Goal: Information Seeking & Learning: Find contact information

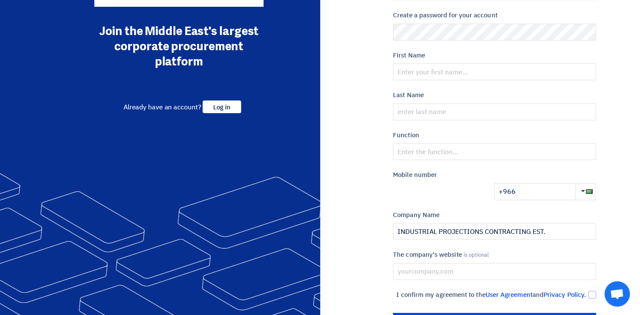
scroll to position [73, 0]
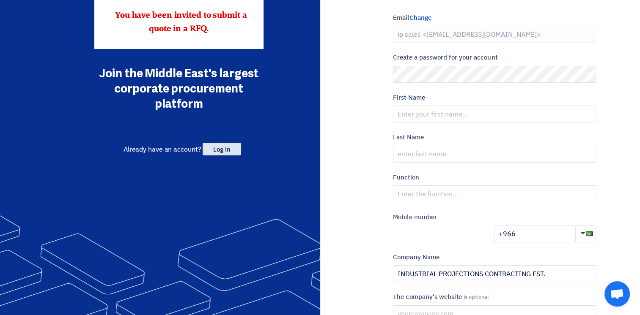
click at [214, 150] on span "Log in" at bounding box center [221, 149] width 38 height 13
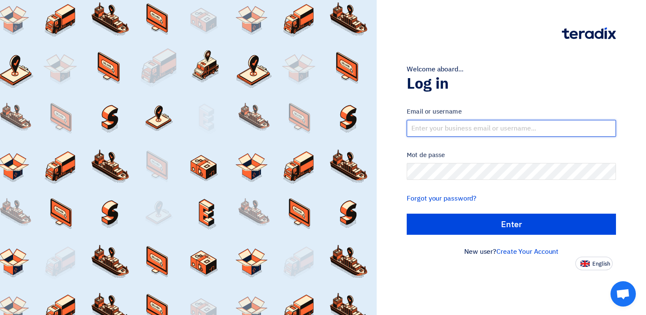
click at [433, 126] on input "text" at bounding box center [511, 128] width 209 height 17
type input "[PERSON_NAME][EMAIL_ADDRESS][DOMAIN_NAME]"
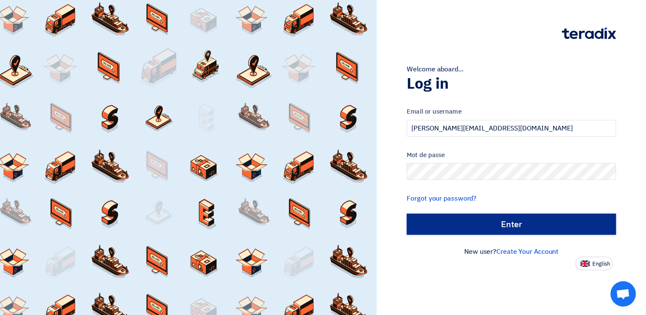
click at [495, 223] on input "الدخول" at bounding box center [511, 224] width 209 height 21
type input "Sign in"
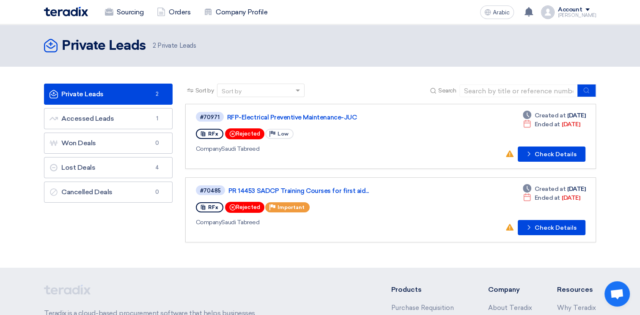
click at [400, 57] on header "Private Leads Private Leads 2 Private Leads" at bounding box center [320, 46] width 640 height 42
click at [582, 11] on div "Account" at bounding box center [570, 9] width 24 height 7
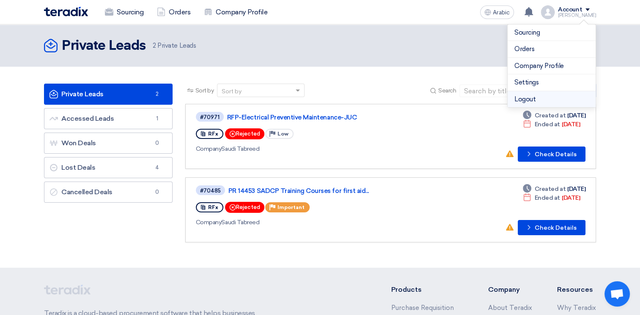
click at [530, 96] on li "Logout" at bounding box center [551, 99] width 88 height 16
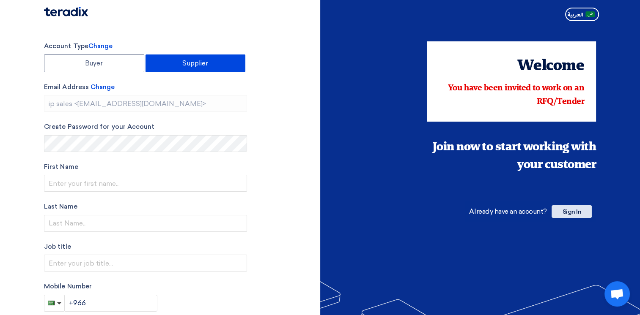
click at [577, 210] on span "Sign In" at bounding box center [571, 211] width 40 height 13
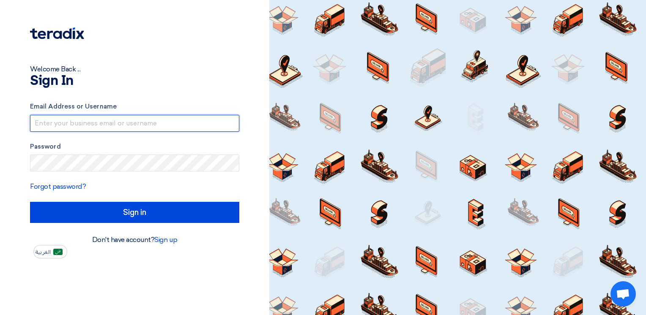
click at [124, 126] on input "text" at bounding box center [134, 123] width 209 height 17
type input "[PERSON_NAME][EMAIL_ADDRESS][DOMAIN_NAME]"
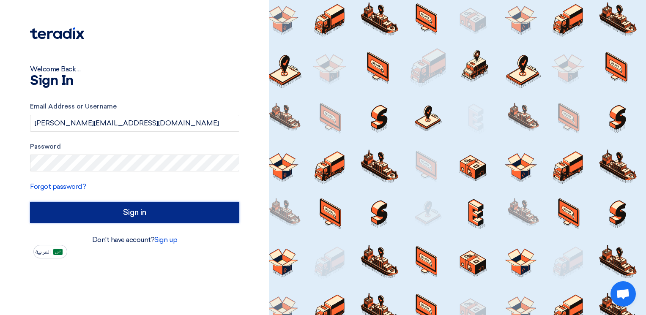
click at [148, 217] on input "Sign in" at bounding box center [134, 212] width 209 height 21
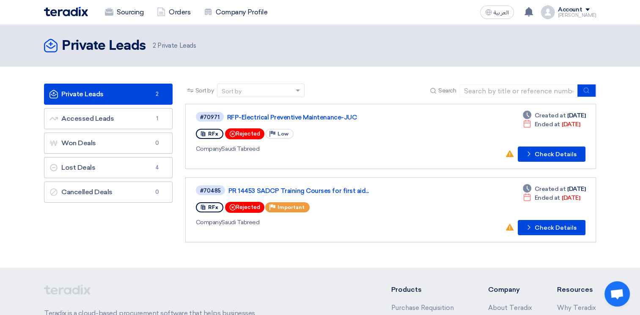
click at [90, 95] on link "Private Leads Private Leads 2" at bounding box center [108, 94] width 129 height 21
click at [85, 122] on link "Accessed Leads Accessed Leads 1" at bounding box center [108, 118] width 129 height 21
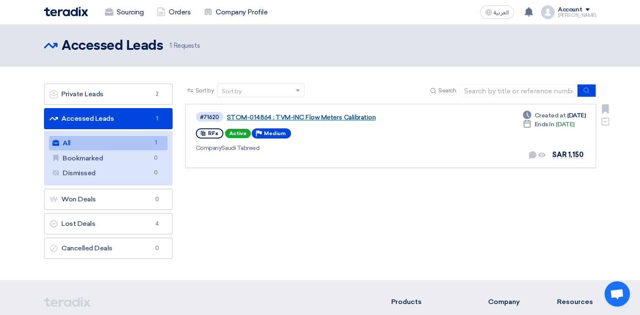
click at [339, 116] on link "STOM-014864 : TVM-INC Flow Meters Calibration" at bounding box center [332, 118] width 211 height 8
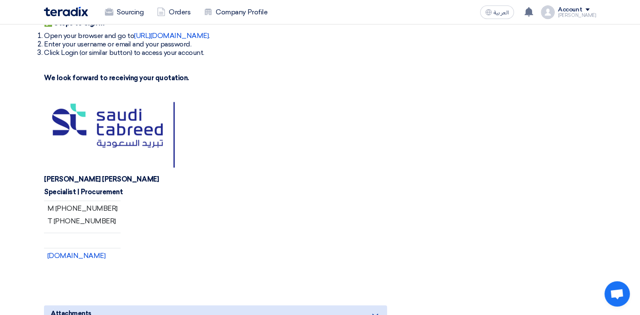
scroll to position [423, 0]
drag, startPoint x: 84, startPoint y: 187, endPoint x: 153, endPoint y: 188, distance: 69.8
click at [153, 183] on p "[PERSON_NAME] [PERSON_NAME]" at bounding box center [215, 179] width 343 height 8
copy strong "[PERSON_NAME]"
drag, startPoint x: 53, startPoint y: 229, endPoint x: 109, endPoint y: 227, distance: 55.8
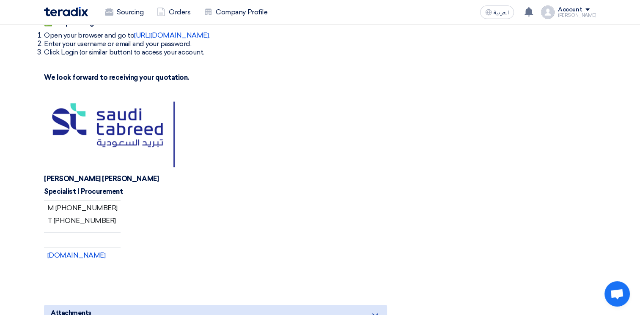
click at [109, 225] on p "T [PHONE_NUMBER]" at bounding box center [82, 221] width 70 height 8
copy p "[PHONE_NUMBER]"
click at [271, 156] on figure at bounding box center [215, 135] width 343 height 72
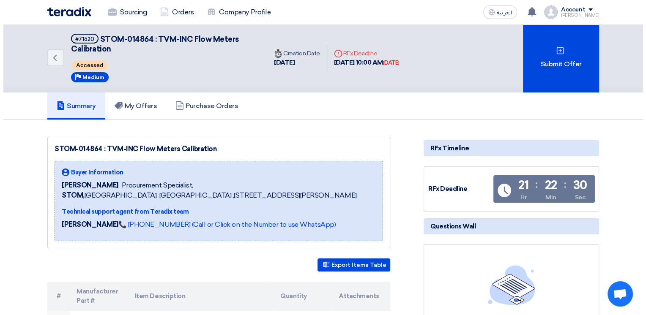
scroll to position [0, 0]
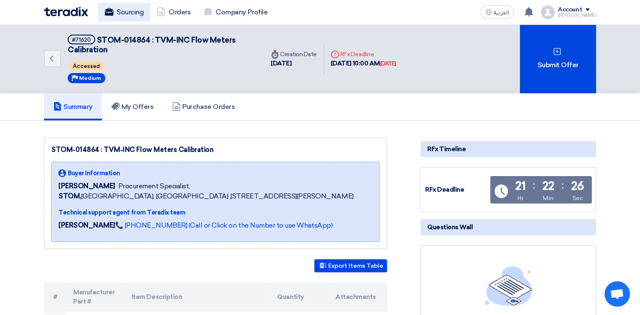
click at [129, 11] on link "Sourcing" at bounding box center [124, 12] width 52 height 19
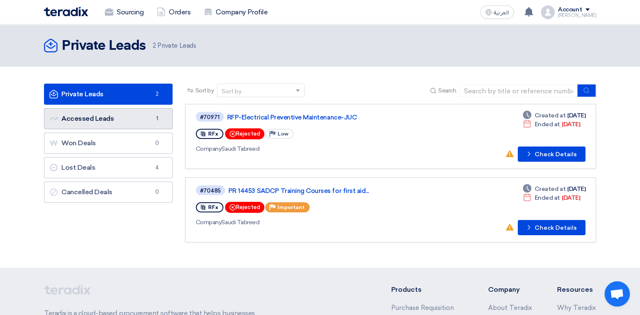
click at [118, 123] on link "Accessed Leads Accessed Leads 1" at bounding box center [108, 118] width 129 height 21
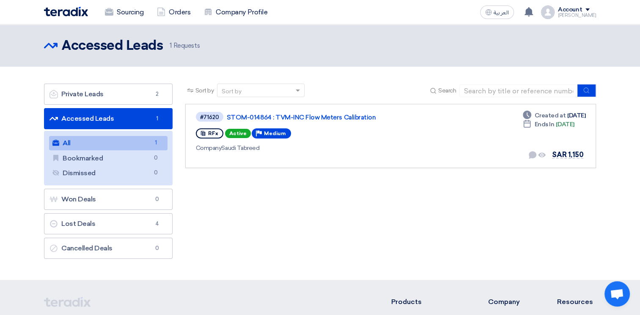
click at [545, 227] on div "Sort by Sort by Search Category Owner Type" at bounding box center [390, 174] width 423 height 180
click at [569, 180] on div "Sort by Sort by Search Category Owner Type" at bounding box center [390, 174] width 423 height 180
click at [582, 9] on div "Account" at bounding box center [570, 9] width 24 height 7
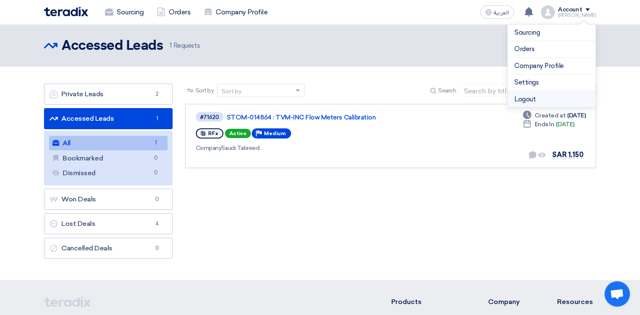
click at [527, 96] on li "Logout" at bounding box center [551, 99] width 88 height 16
